Goal: Task Accomplishment & Management: Complete application form

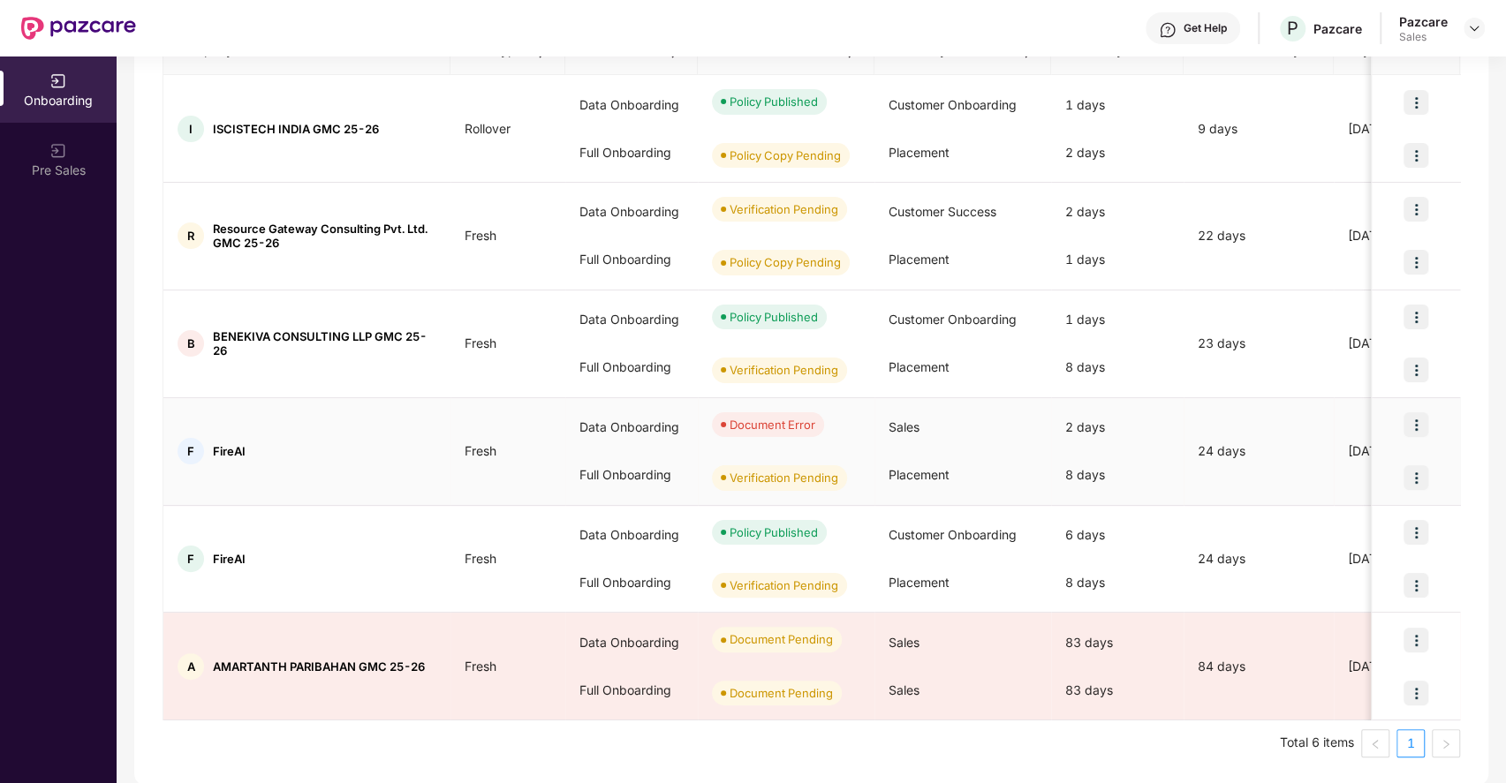
click at [1415, 421] on img at bounding box center [1415, 424] width 25 height 25
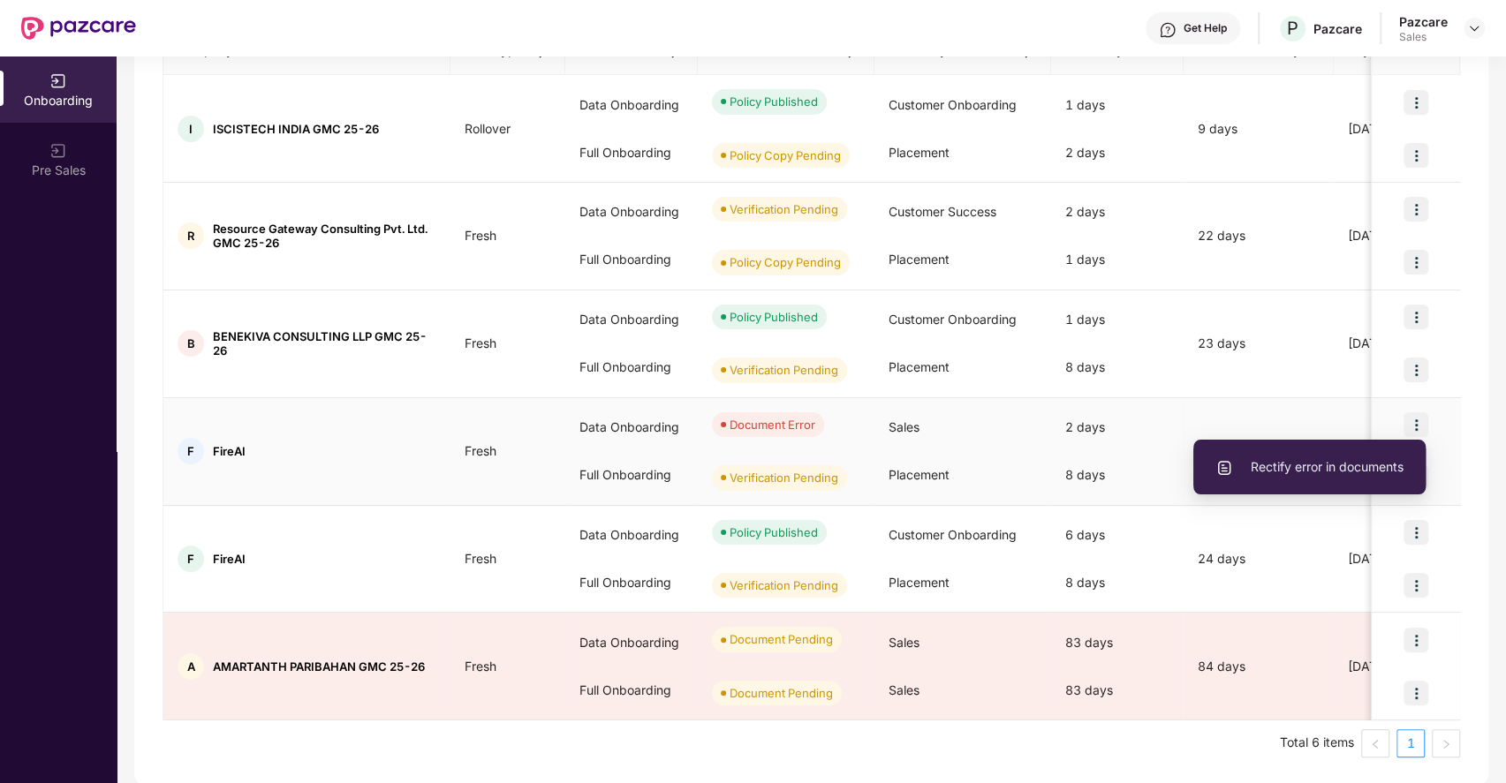
click at [1286, 473] on span "Rectify error in documents" at bounding box center [1309, 466] width 188 height 19
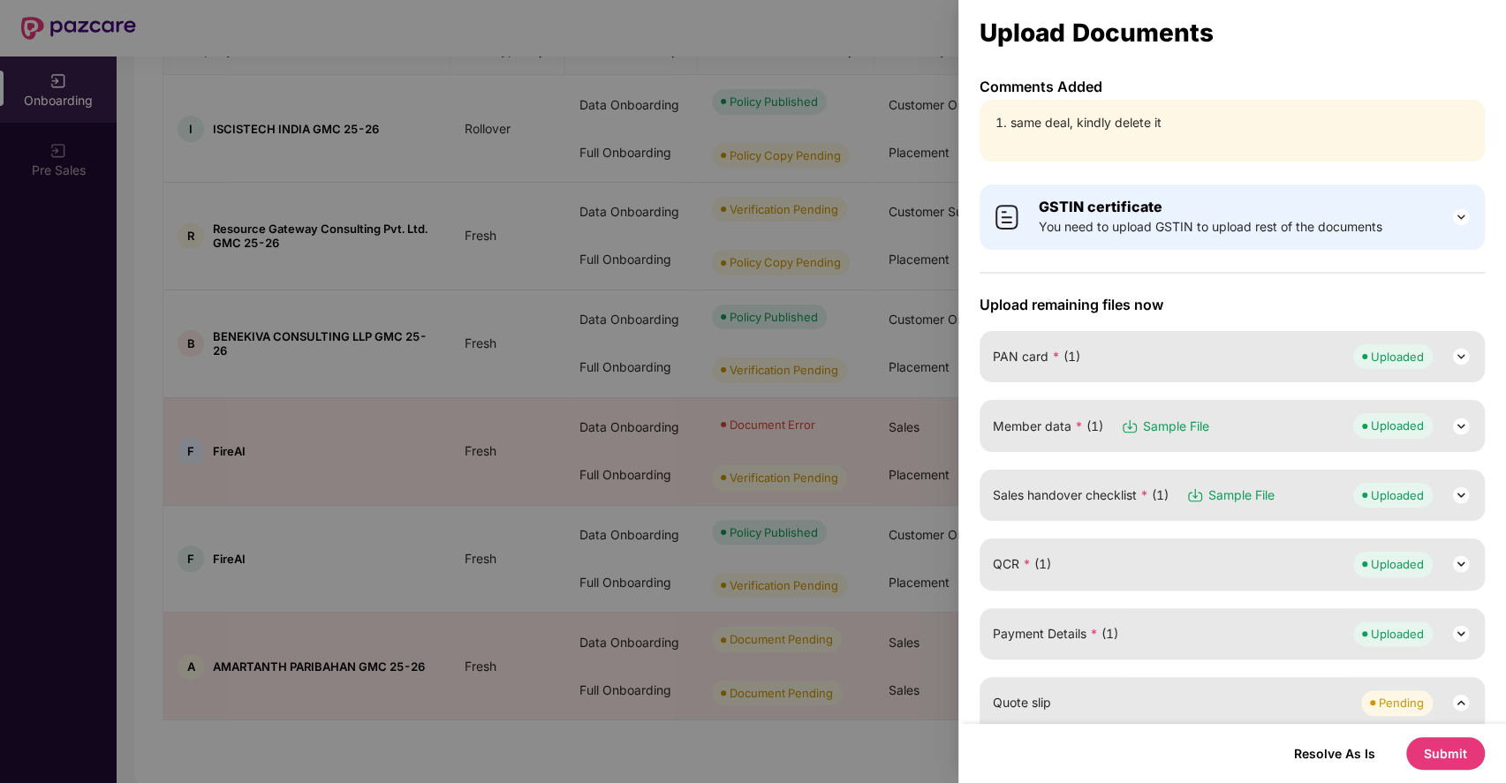
click at [1455, 420] on img at bounding box center [1460, 426] width 21 height 21
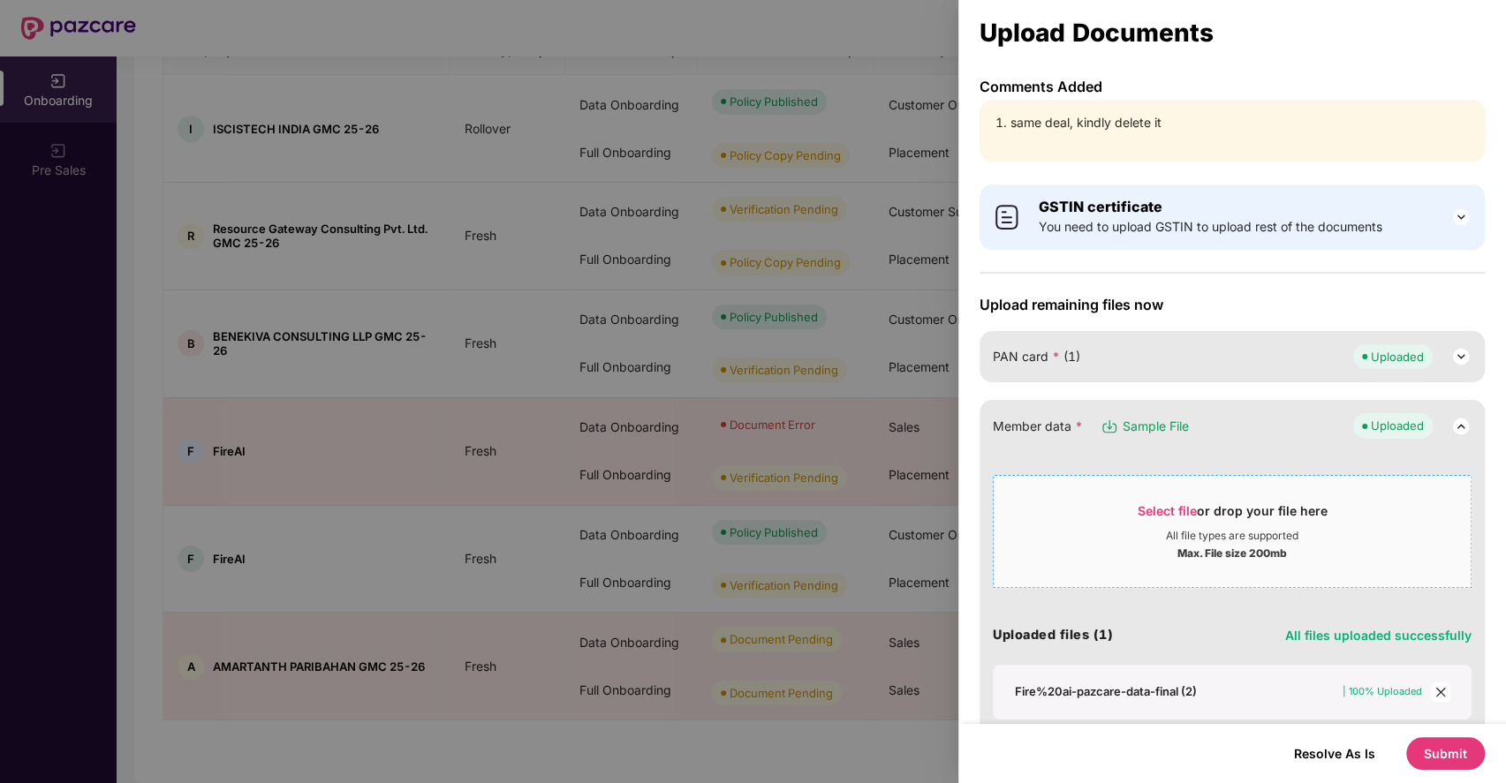
scroll to position [99, 0]
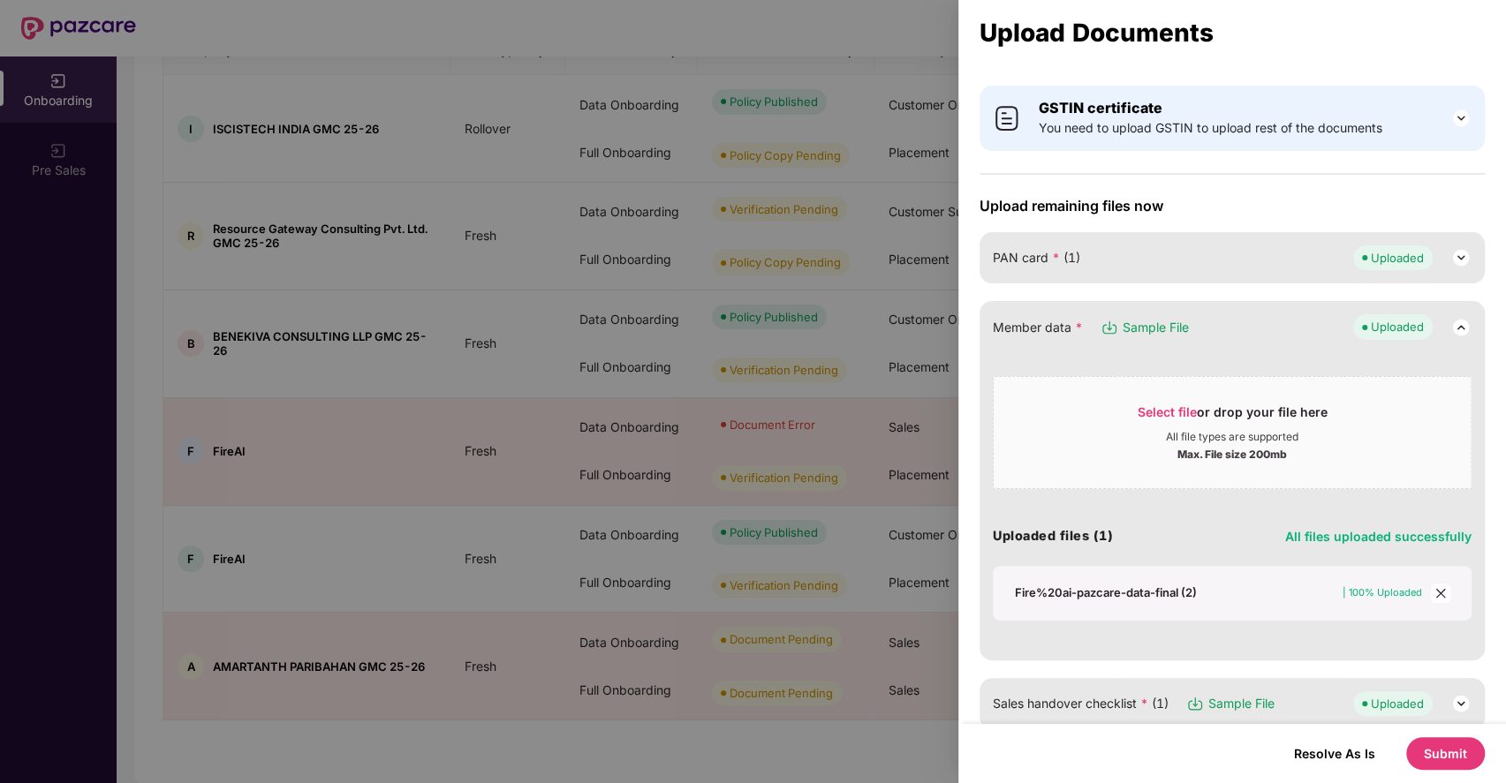
click at [1106, 593] on div "Fire%20ai-pazcare-data-final (2)" at bounding box center [1106, 593] width 182 height 16
click at [1438, 587] on icon "close" at bounding box center [1440, 593] width 12 height 12
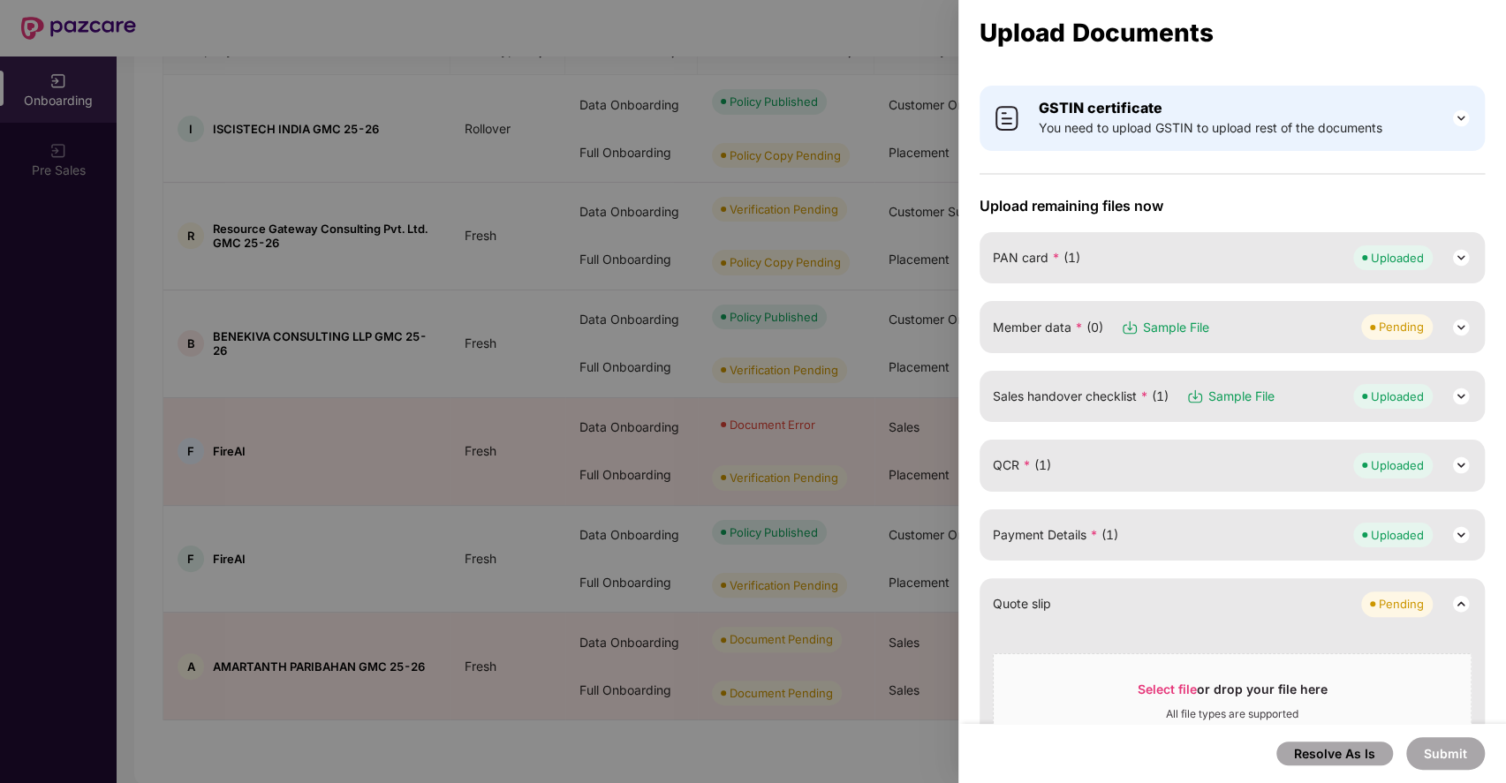
click at [1466, 324] on img at bounding box center [1460, 327] width 21 height 21
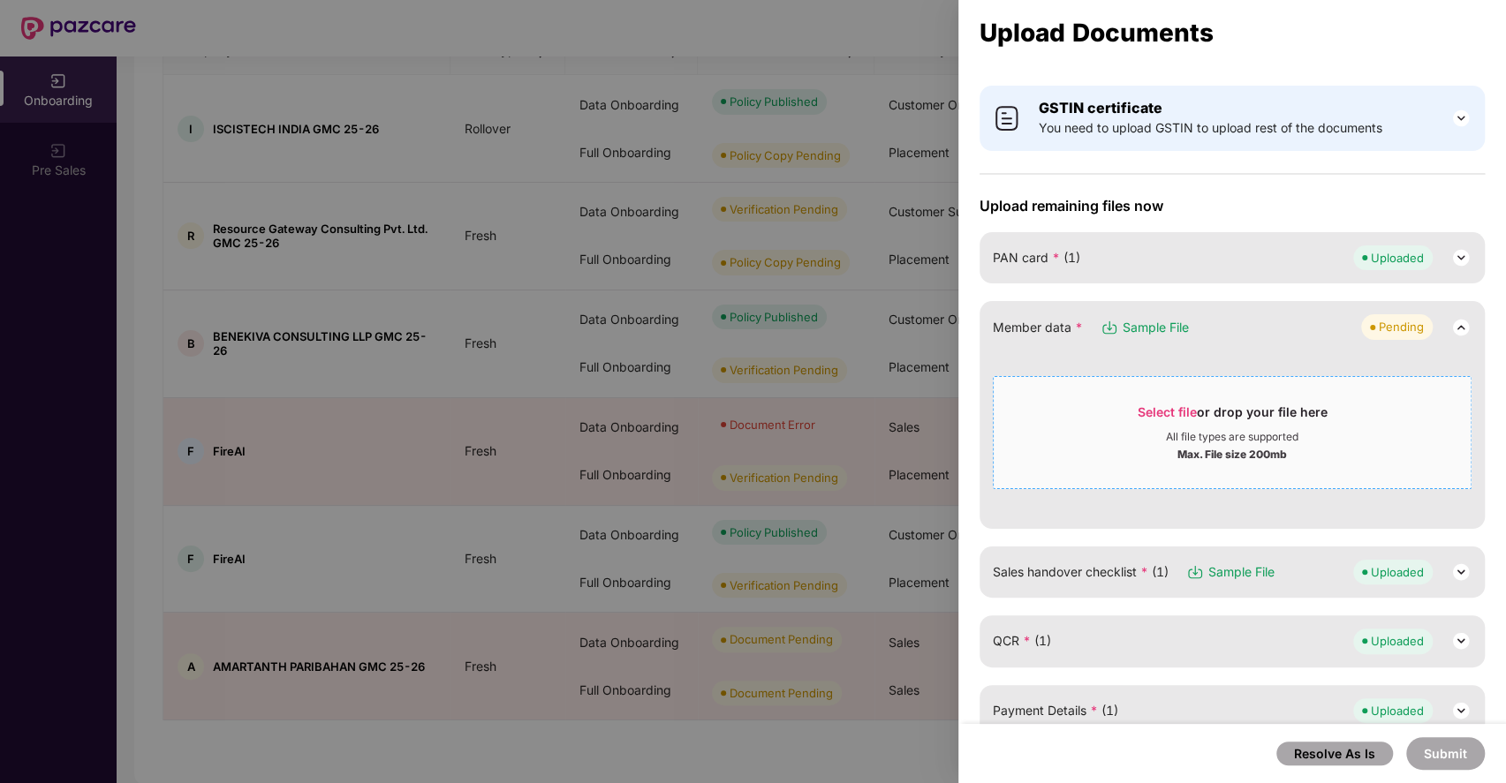
click at [1152, 399] on span "Select file or drop your file here All file types are supported Max. File size …" at bounding box center [1232, 432] width 477 height 85
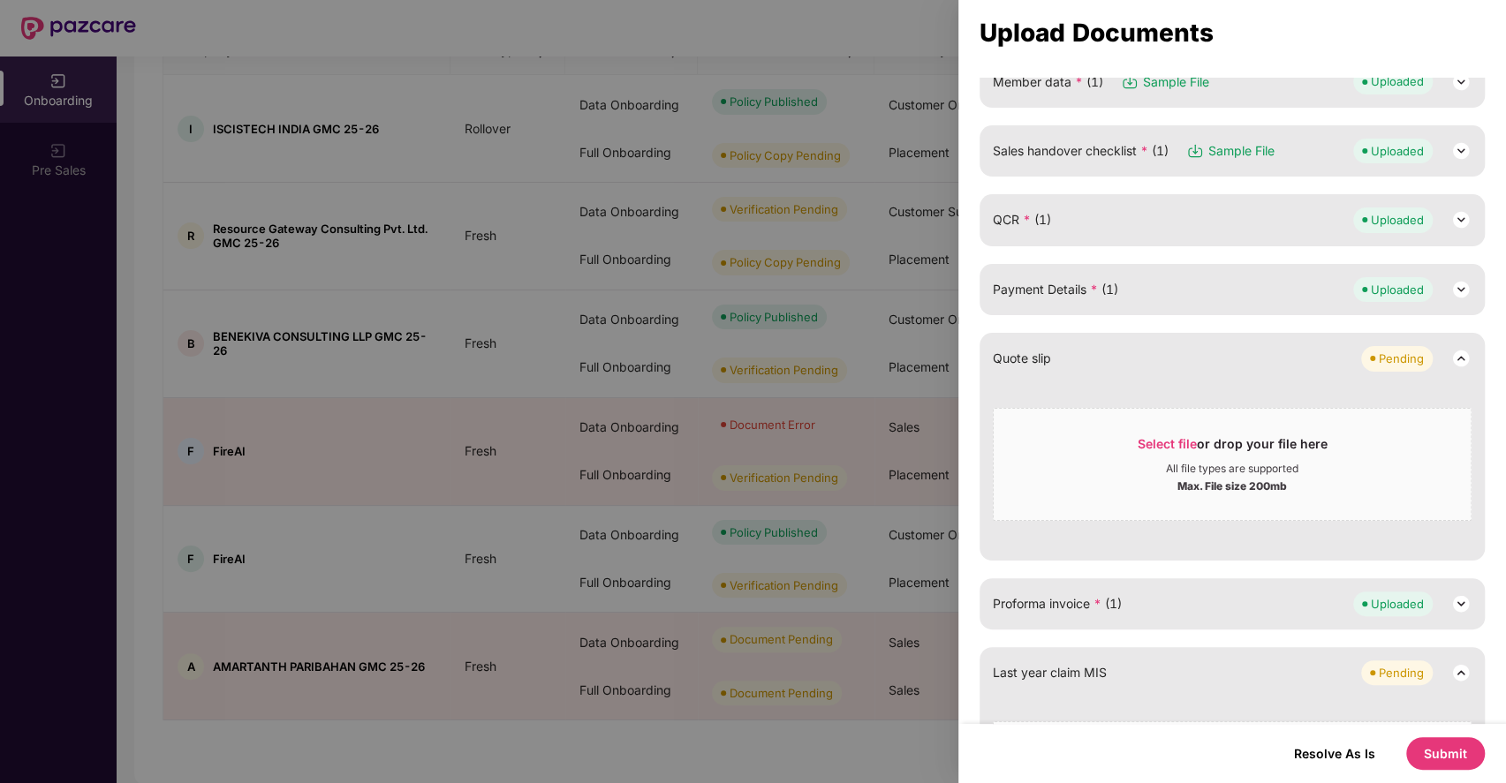
scroll to position [346, 0]
click at [1171, 438] on span "Select file" at bounding box center [1166, 442] width 59 height 15
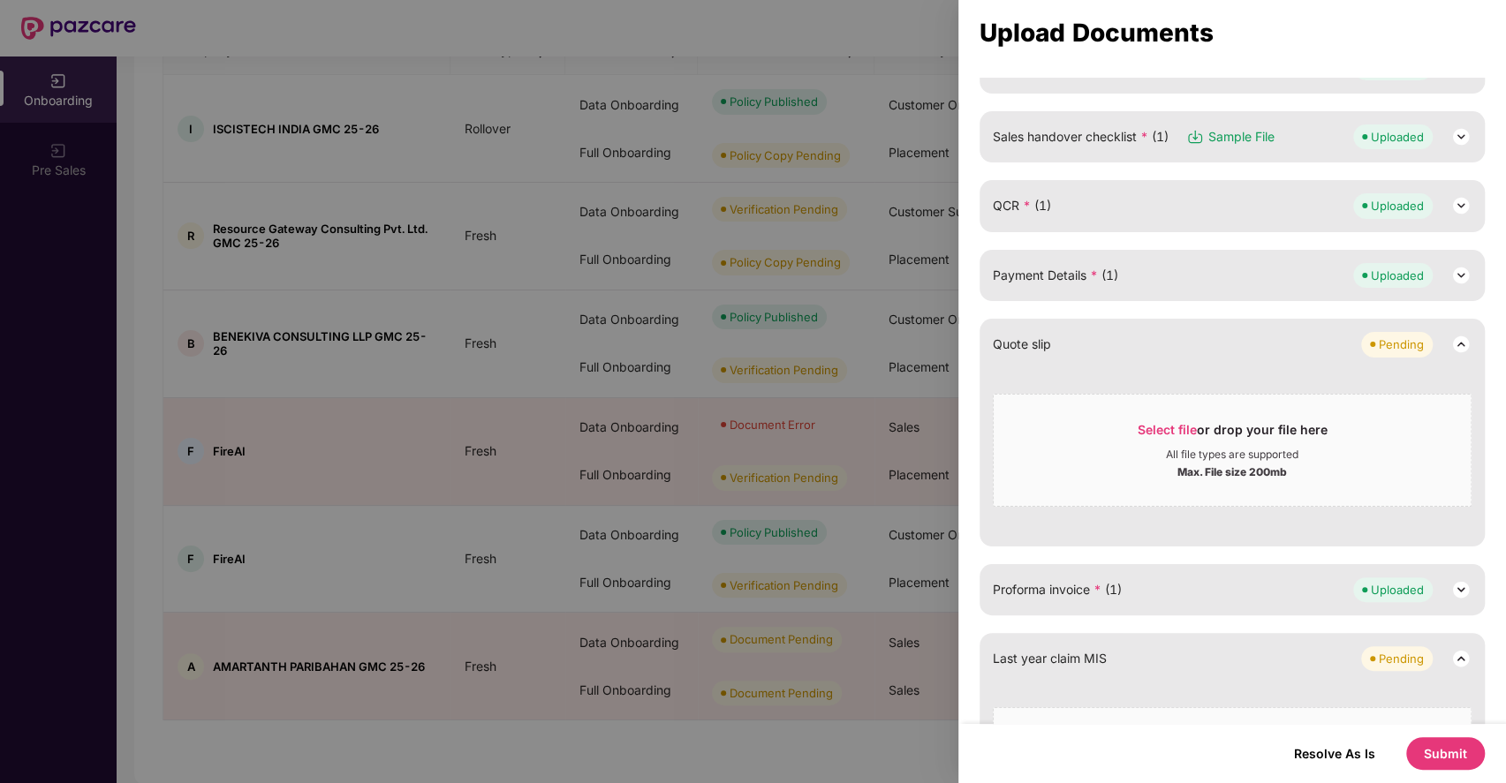
scroll to position [374, 0]
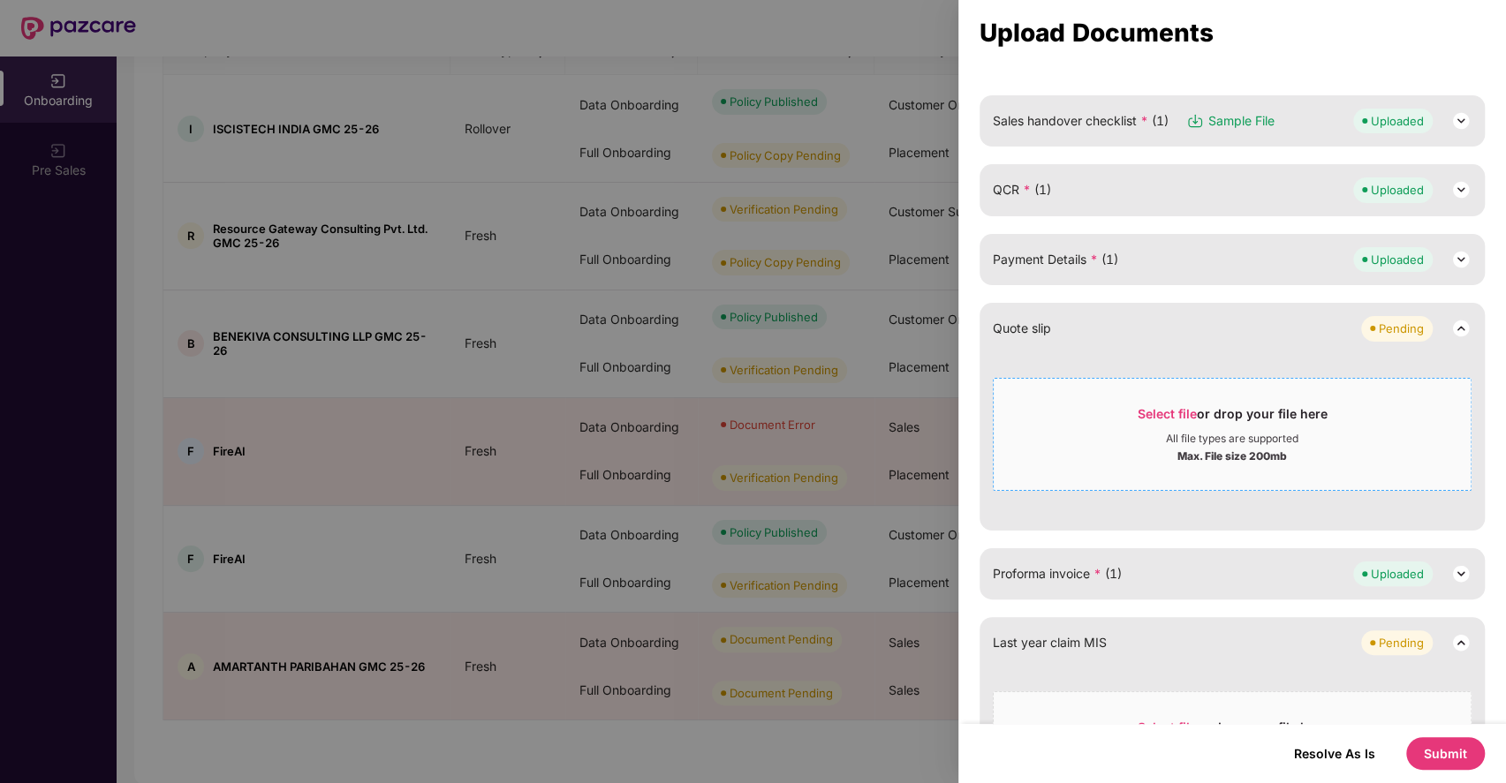
click at [1399, 398] on span "Select file or drop your file here All file types are supported Max. File size …" at bounding box center [1232, 434] width 477 height 85
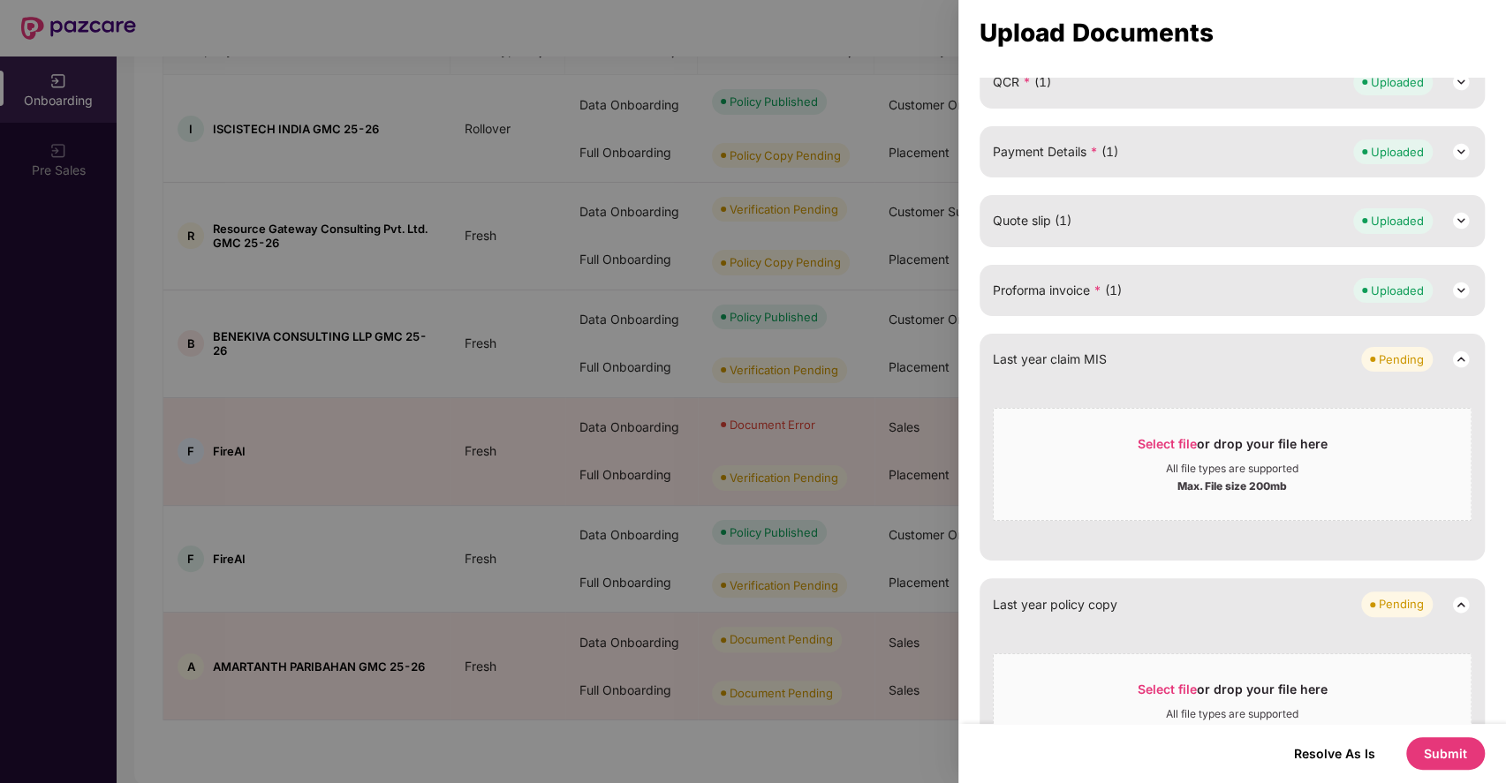
scroll to position [571, 0]
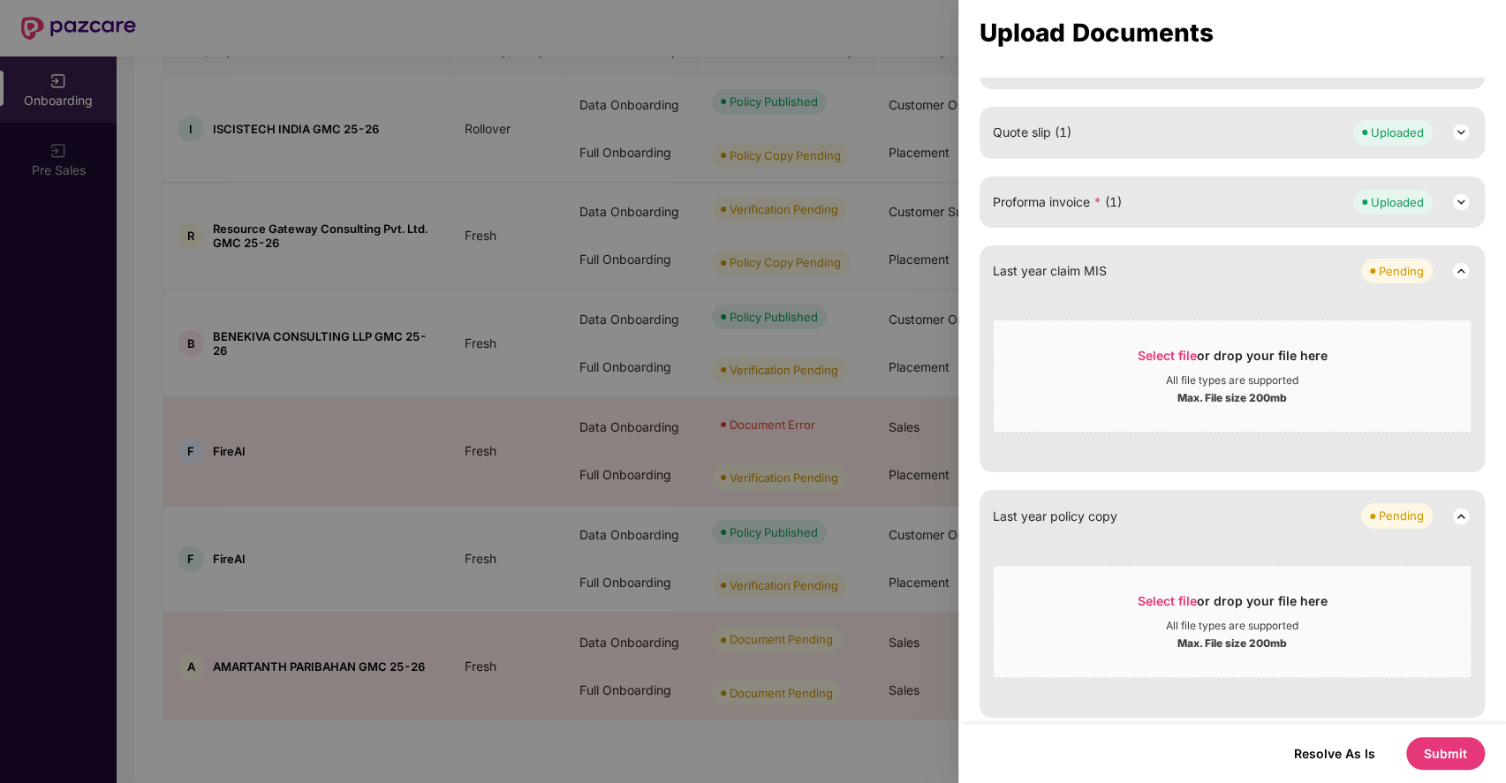
click at [1447, 749] on button "Submit" at bounding box center [1445, 753] width 79 height 33
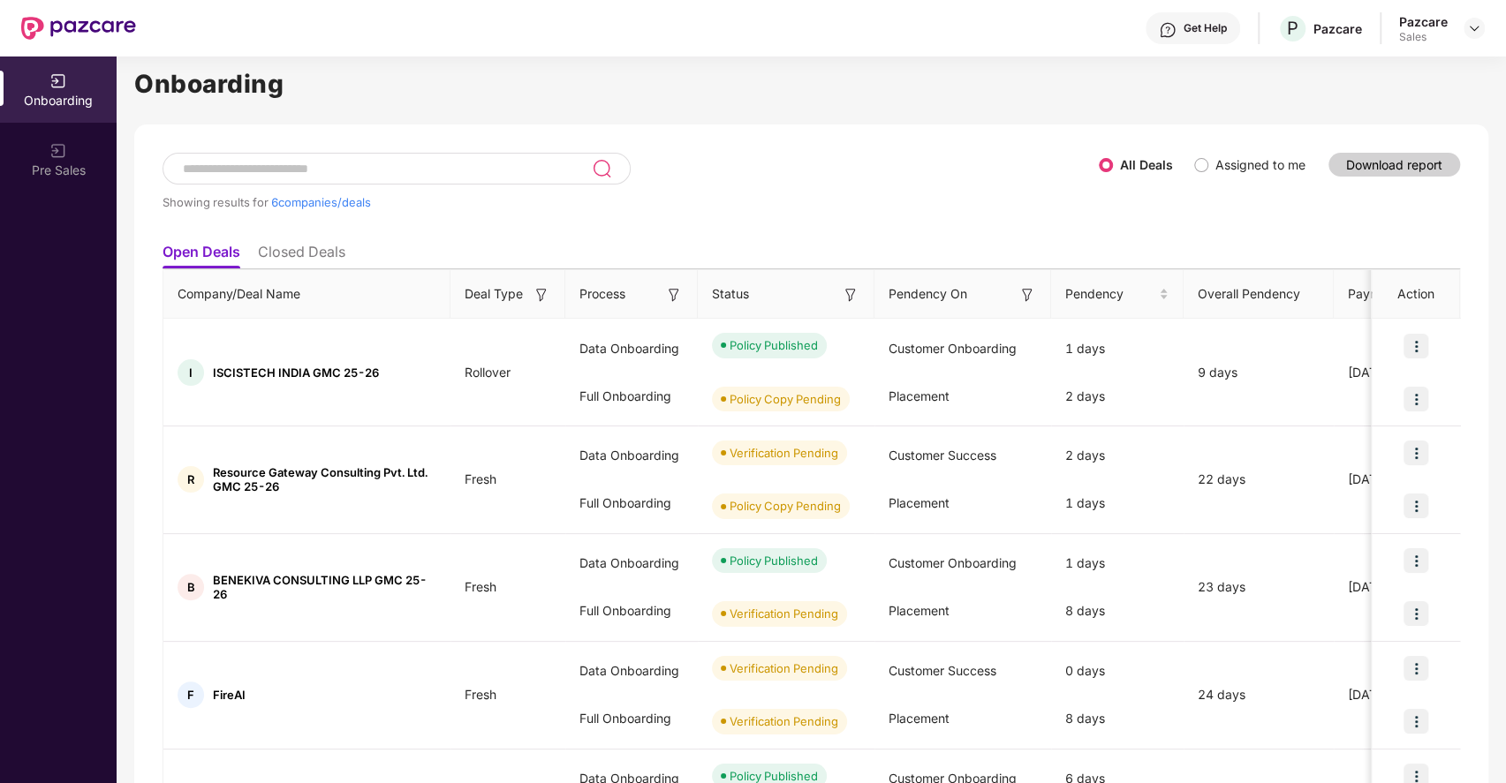
scroll to position [0, 0]
